Goal: Information Seeking & Learning: Learn about a topic

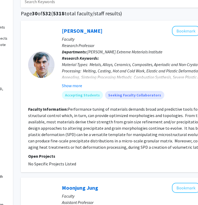
scroll to position [32, 62]
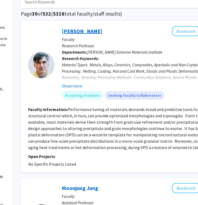
click at [91, 29] on link "Laszlo Kecskes" at bounding box center [82, 31] width 41 height 7
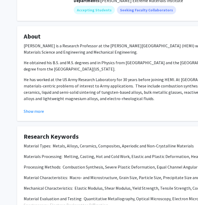
scroll to position [70, 0]
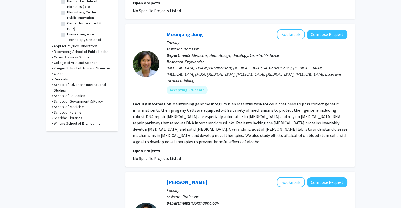
scroll to position [185, 0]
click at [194, 35] on link "Moonjung Jung" at bounding box center [185, 34] width 36 height 7
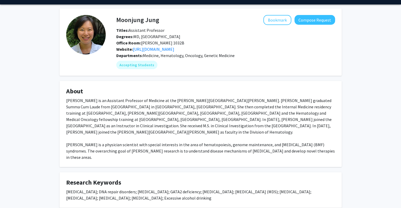
scroll to position [8, 0]
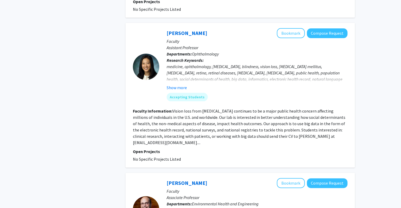
scroll to position [344, 0]
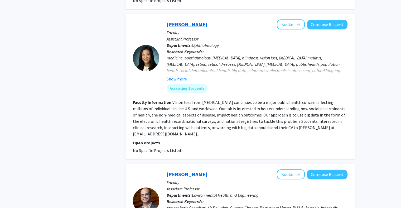
click at [180, 24] on link "Cindy Cai" at bounding box center [187, 24] width 41 height 7
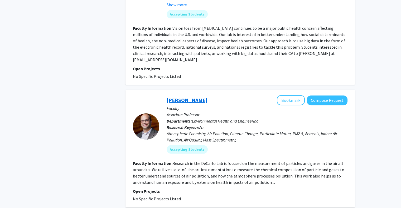
scroll to position [427, 0]
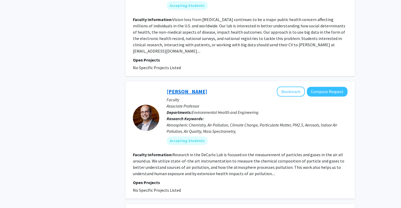
click at [182, 88] on link "Peter DeCarlo" at bounding box center [187, 91] width 41 height 7
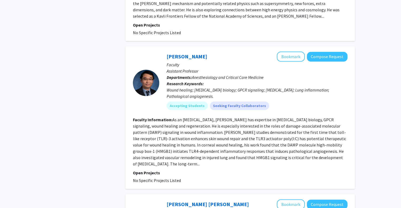
scroll to position [997, 0]
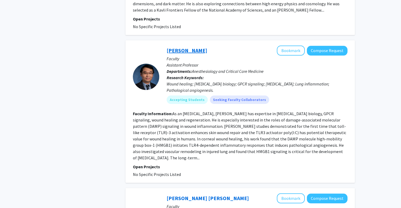
click at [177, 47] on link "Qing Lin" at bounding box center [187, 50] width 41 height 7
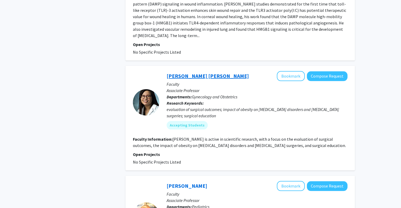
click at [189, 73] on link "Chi Chiung Grace Chen" at bounding box center [208, 76] width 82 height 7
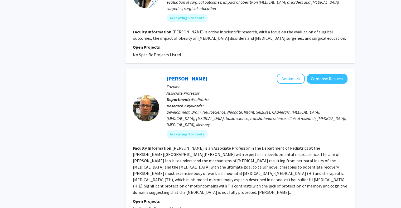
scroll to position [1262, 0]
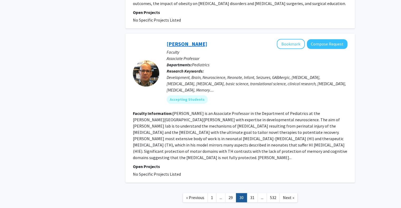
click at [199, 41] on link "Raul Chavez-Valdez" at bounding box center [187, 44] width 41 height 7
drag, startPoint x: 199, startPoint y: 18, endPoint x: 63, endPoint y: -19, distance: 140.7
click at [202, 193] on link "31" at bounding box center [252, 197] width 11 height 9
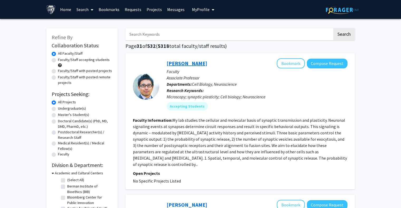
click at [195, 61] on link "Shigeki Watanabe" at bounding box center [187, 63] width 41 height 7
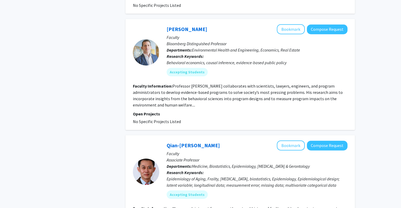
scroll to position [524, 0]
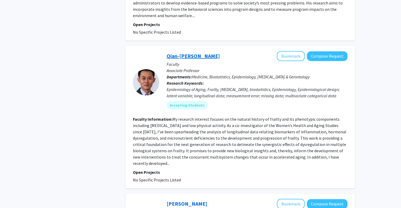
click at [181, 53] on link "Qian-Li Xue" at bounding box center [193, 56] width 53 height 7
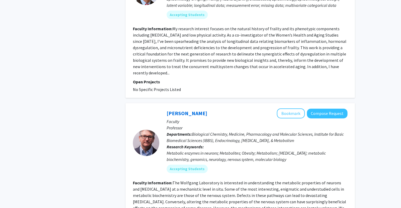
scroll to position [659, 0]
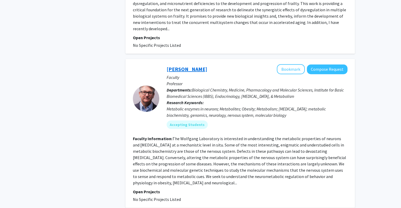
click at [177, 66] on link "Michael Wolfgang" at bounding box center [187, 69] width 41 height 7
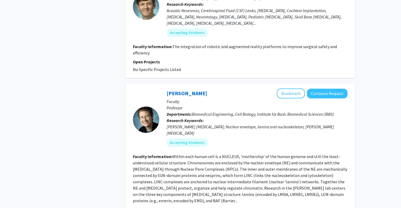
scroll to position [1045, 0]
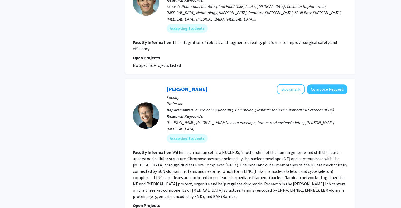
click at [181, 84] on div "Kathy Wilson Bookmark Compose Request" at bounding box center [257, 89] width 181 height 10
drag, startPoint x: 181, startPoint y: 65, endPoint x: 178, endPoint y: 74, distance: 9.7
click at [178, 84] on div "Kathy Wilson Bookmark Compose Request" at bounding box center [257, 89] width 181 height 10
click at [171, 86] on link "Kathy Wilson" at bounding box center [187, 89] width 41 height 7
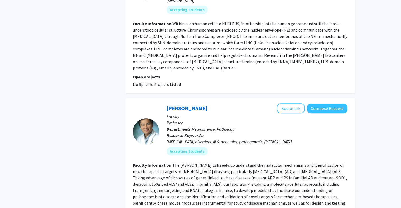
scroll to position [1239, 0]
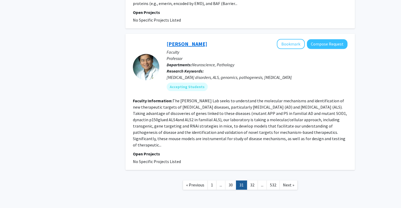
click at [188, 41] on link "Philip Wong" at bounding box center [187, 44] width 41 height 7
click at [202, 181] on link "32" at bounding box center [252, 185] width 11 height 9
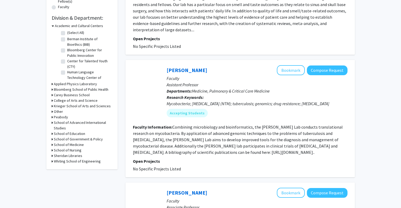
scroll to position [164, 0]
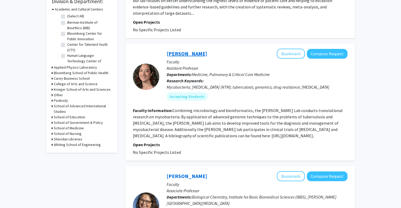
click at [187, 50] on link "Keira Cohen" at bounding box center [187, 53] width 41 height 7
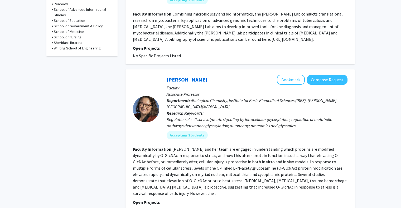
scroll to position [301, 0]
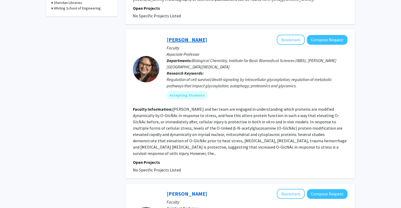
click at [199, 43] on link "Natasha Zachara" at bounding box center [187, 39] width 41 height 7
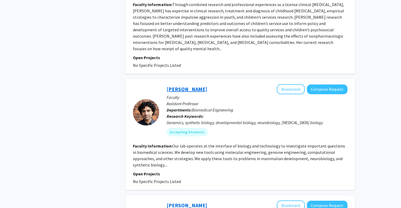
scroll to position [936, 0]
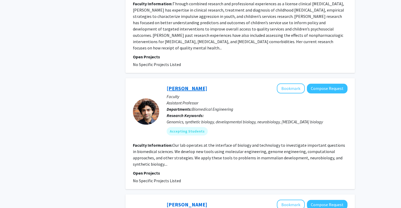
click at [175, 85] on link "Reza Kalhor" at bounding box center [187, 88] width 41 height 7
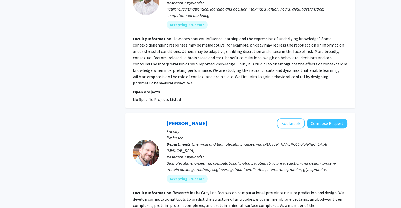
scroll to position [1230, 0]
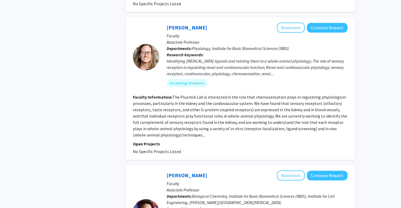
scroll to position [319, 0]
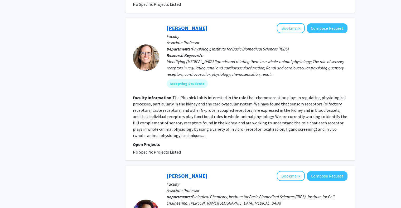
click at [199, 29] on link "Jennifer Pluznick" at bounding box center [187, 28] width 41 height 7
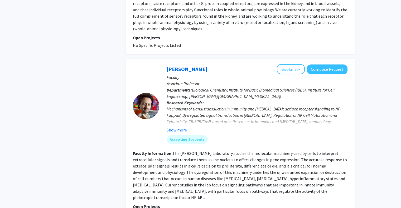
scroll to position [427, 0]
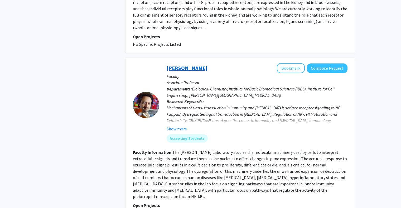
click at [189, 66] on link "Joel Pomerantz" at bounding box center [187, 68] width 41 height 7
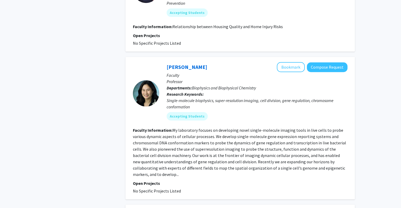
scroll to position [854, 0]
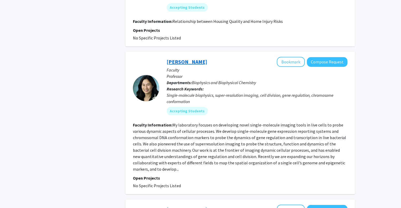
click at [178, 59] on link "Jie Xiao" at bounding box center [187, 62] width 41 height 7
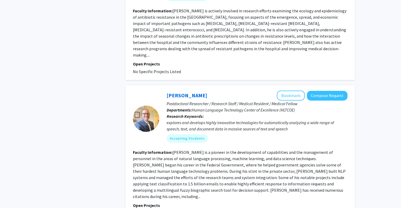
scroll to position [1265, 0]
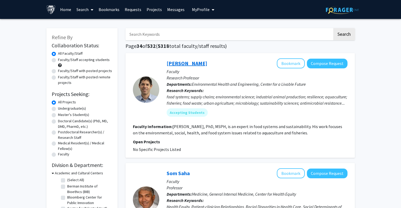
click at [180, 63] on link "Dave Love" at bounding box center [187, 63] width 41 height 7
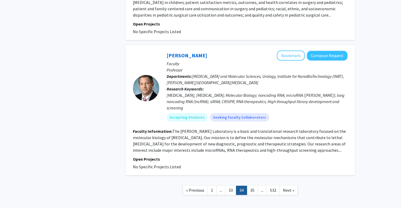
scroll to position [1180, 0]
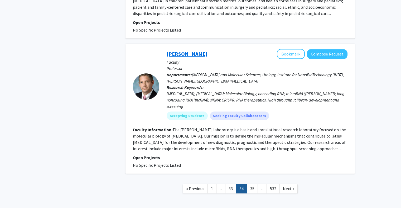
click at [190, 51] on link "Shawn Lupold" at bounding box center [187, 54] width 41 height 7
click at [202, 184] on link "35" at bounding box center [252, 188] width 11 height 9
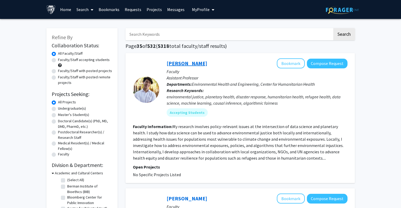
click at [193, 63] on link "Benjamin Huynh" at bounding box center [187, 63] width 41 height 7
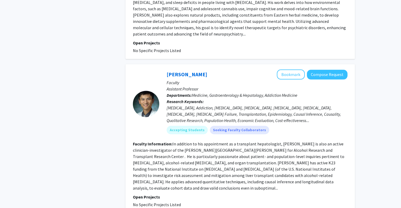
scroll to position [1270, 0]
click at [183, 71] on link "Victor Chen" at bounding box center [187, 74] width 41 height 7
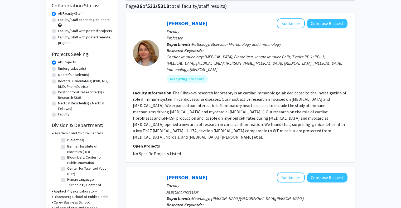
scroll to position [41, 0]
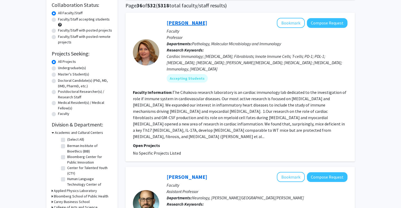
click at [186, 25] on link "Daniela Cihakova" at bounding box center [187, 23] width 41 height 7
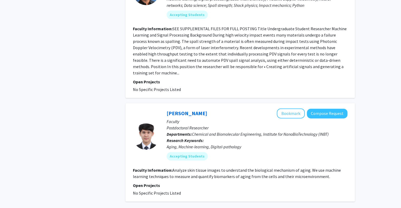
scroll to position [1293, 0]
click at [176, 110] on link "Kyu Han" at bounding box center [187, 113] width 41 height 7
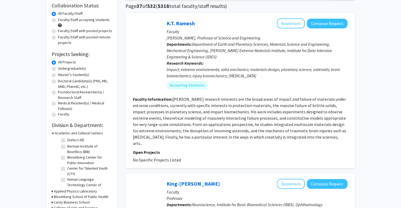
scroll to position [41, 0]
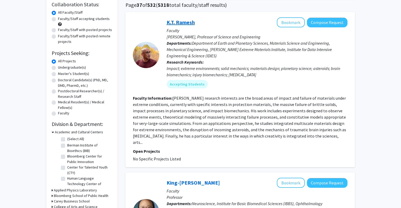
click at [175, 23] on link "K.T. Ramesh" at bounding box center [181, 22] width 28 height 7
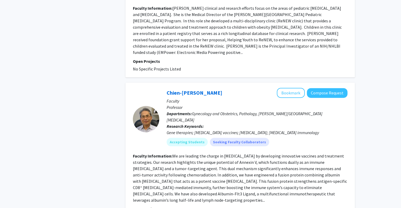
scroll to position [403, 0]
click at [195, 89] on link "Chien-Fu Hung" at bounding box center [195, 92] width 56 height 7
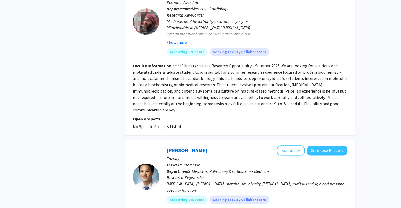
scroll to position [1260, 0]
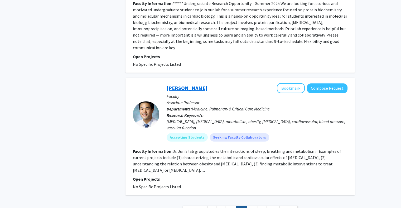
click at [180, 85] on link "Jonathan Jun" at bounding box center [187, 88] width 41 height 7
click at [202, 204] on link "38" at bounding box center [252, 210] width 11 height 9
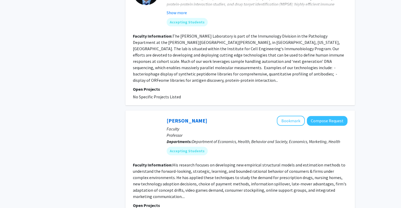
scroll to position [1210, 0]
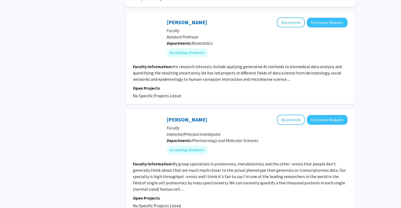
scroll to position [1007, 0]
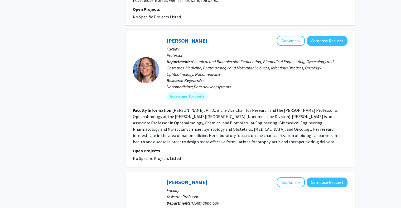
scroll to position [451, 0]
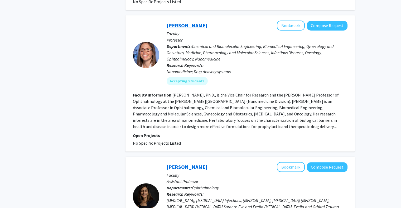
click at [189, 22] on link "Laura Ensign-Hodges" at bounding box center [187, 25] width 41 height 7
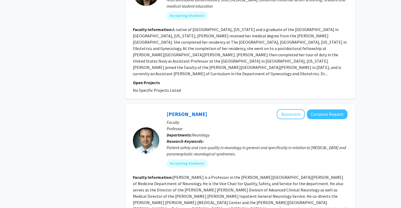
scroll to position [1251, 0]
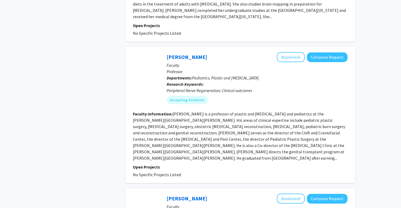
scroll to position [1059, 0]
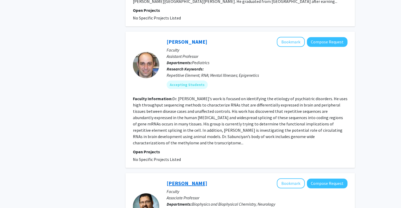
click at [185, 180] on link "Mario Bianchet" at bounding box center [187, 183] width 41 height 7
click at [186, 180] on link "[PERSON_NAME]" at bounding box center [187, 183] width 41 height 7
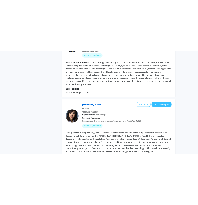
scroll to position [1275, 0]
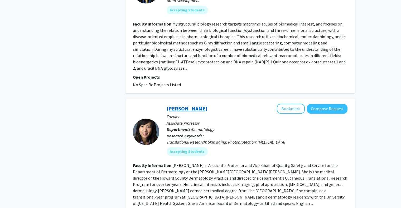
click at [181, 105] on link "Anna Chien" at bounding box center [187, 108] width 41 height 7
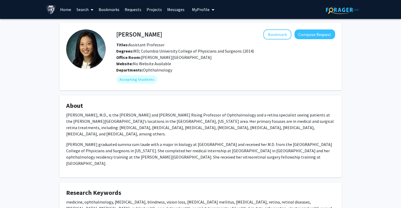
scroll to position [102, 0]
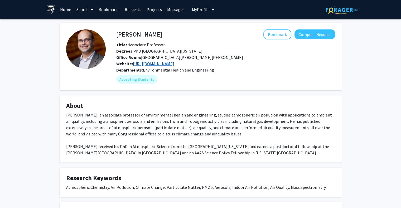
click at [155, 64] on link "http://decarlolab.com/" at bounding box center [153, 63] width 41 height 5
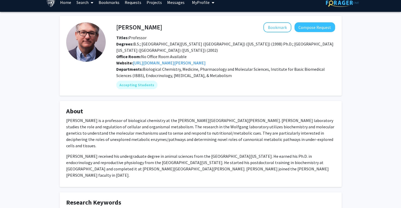
scroll to position [7, 0]
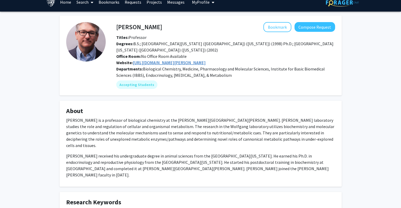
click at [206, 61] on link "[URL][DOMAIN_NAME][PERSON_NAME]" at bounding box center [169, 62] width 73 height 5
click at [181, 62] on link "[URL][DOMAIN_NAME][PERSON_NAME]" at bounding box center [169, 62] width 73 height 5
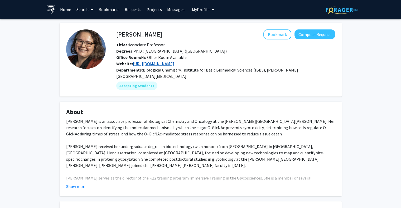
click at [154, 63] on link "[URL][DOMAIN_NAME]" at bounding box center [153, 63] width 41 height 5
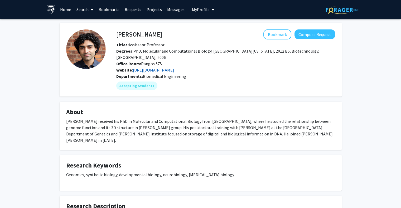
click at [155, 71] on link "https://kalhorlab.bme.jhu.edu/" at bounding box center [153, 69] width 41 height 5
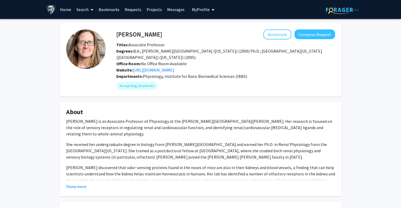
click at [161, 73] on div "Departments: Physiology, Institute for Basic Biomedical Sciences (IBBS)" at bounding box center [225, 76] width 219 height 6
click at [154, 67] on link "https://pluznicklab.johnshopkins.edu/" at bounding box center [153, 69] width 41 height 5
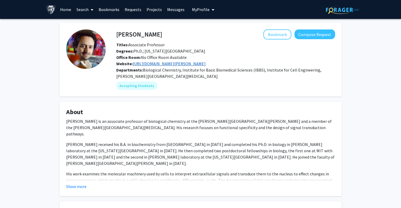
click at [167, 64] on link "[URL][DOMAIN_NAME][PERSON_NAME]" at bounding box center [169, 63] width 73 height 5
click at [169, 64] on link "[URL][DOMAIN_NAME][PERSON_NAME]" at bounding box center [169, 63] width 73 height 5
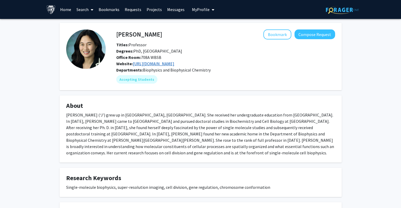
click at [162, 62] on link "[URL][DOMAIN_NAME]" at bounding box center [153, 63] width 41 height 5
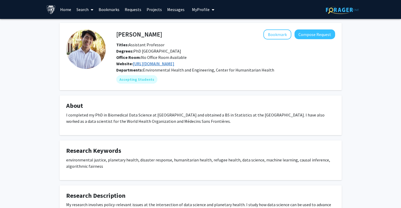
click at [169, 63] on link "https://benhuynh.github.io" at bounding box center [153, 63] width 41 height 5
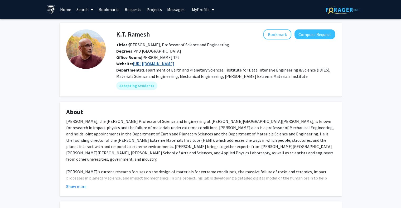
click at [161, 65] on link "https://hemi.jhu.edu/rameshlab/" at bounding box center [153, 63] width 41 height 5
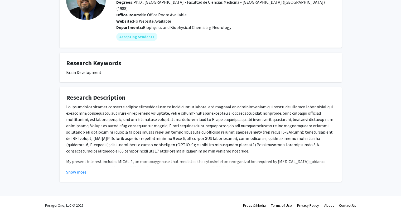
scroll to position [49, 0]
